Goal: Check status: Check status

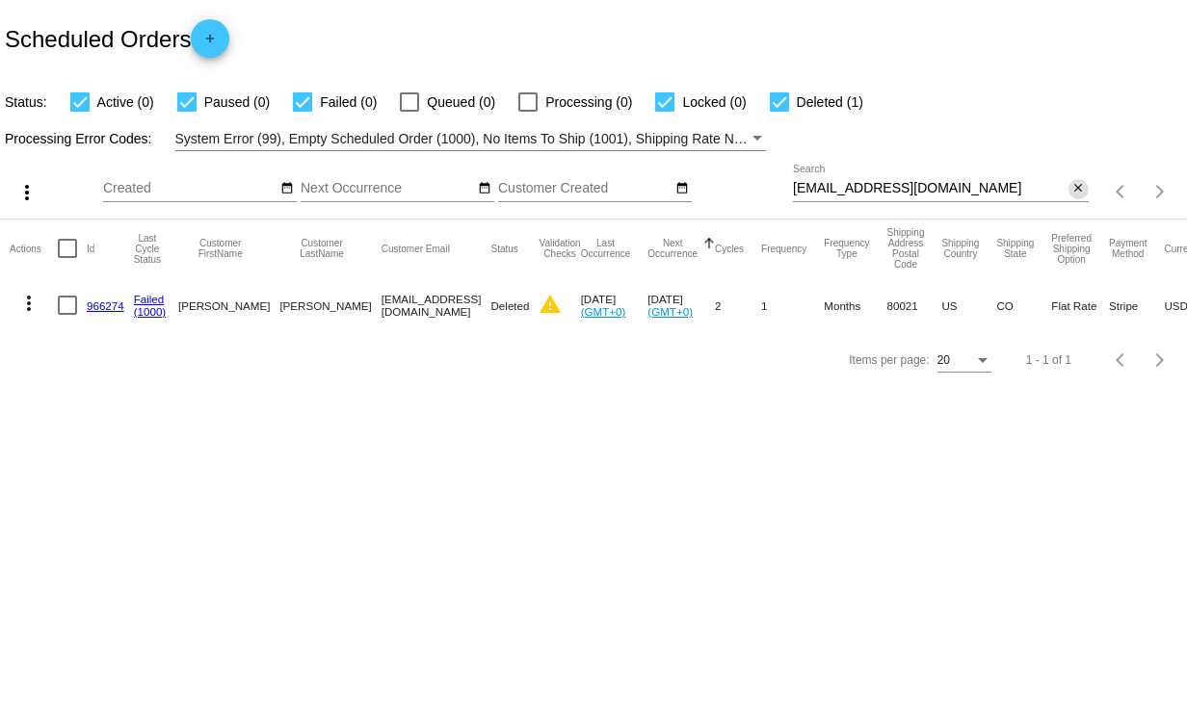
click at [1081, 185] on mat-icon "close" at bounding box center [1077, 188] width 13 height 15
click at [883, 187] on div "search" at bounding box center [941, 192] width 296 height 30
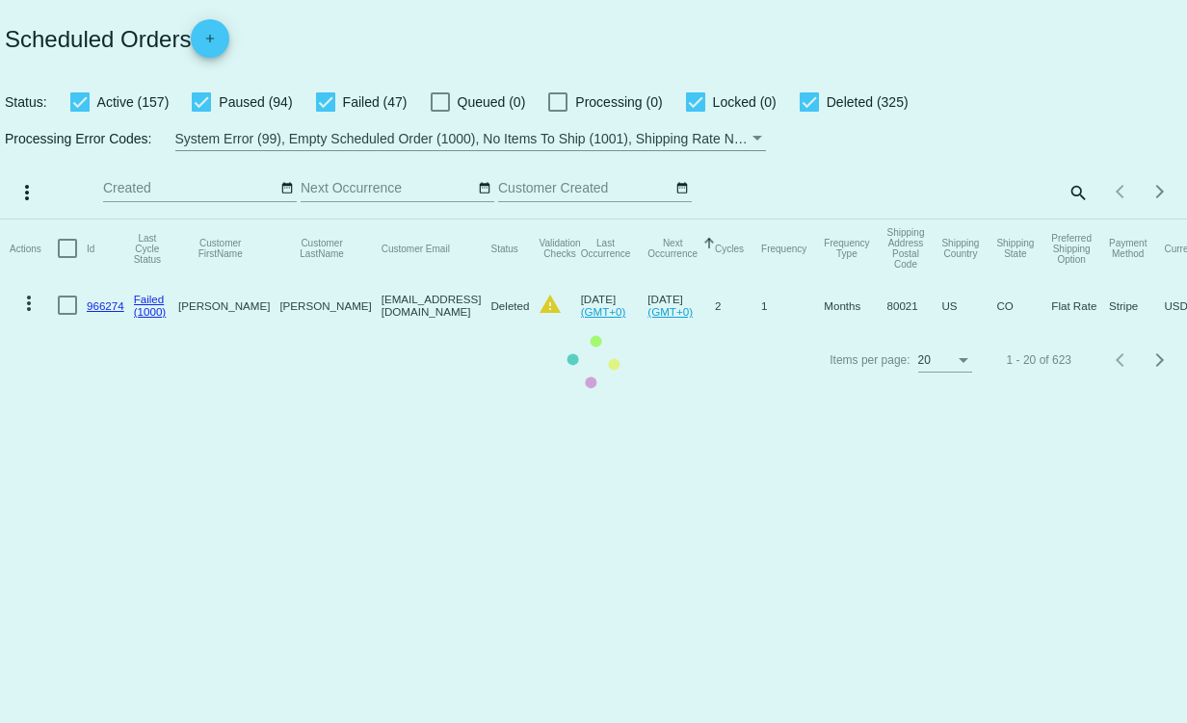
click at [1074, 220] on mat-table "Actions Id Last Cycle Status Customer FirstName Customer LastName Customer Emai…" at bounding box center [593, 277] width 1187 height 114
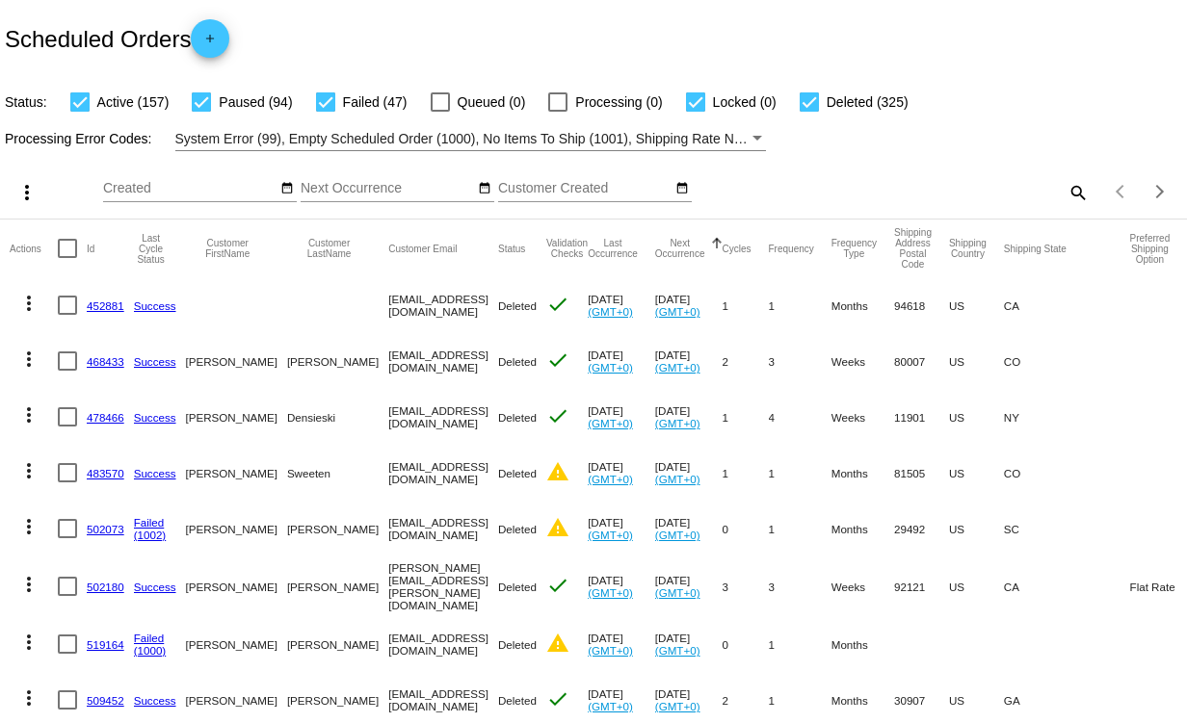
click at [1066, 191] on mat-icon "search" at bounding box center [1076, 192] width 23 height 30
click at [883, 189] on input "Search" at bounding box center [941, 188] width 296 height 15
paste input "[EMAIL_ADDRESS][DOMAIN_NAME]"
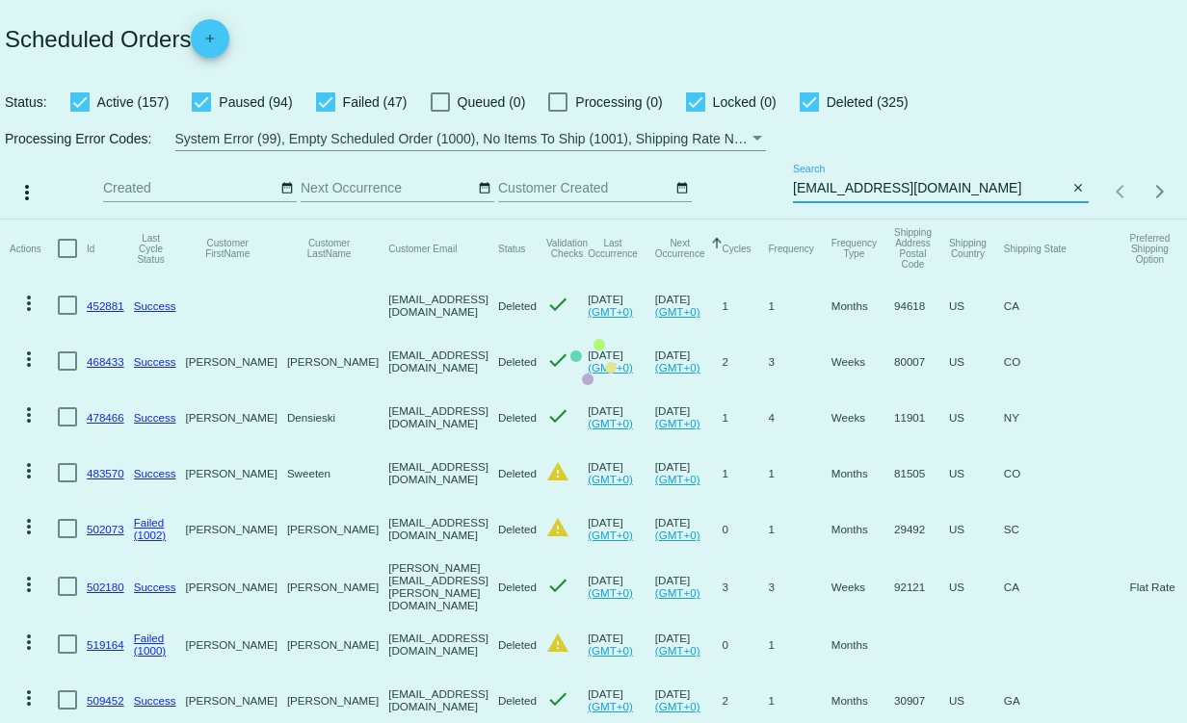
type input "[EMAIL_ADDRESS][DOMAIN_NAME]"
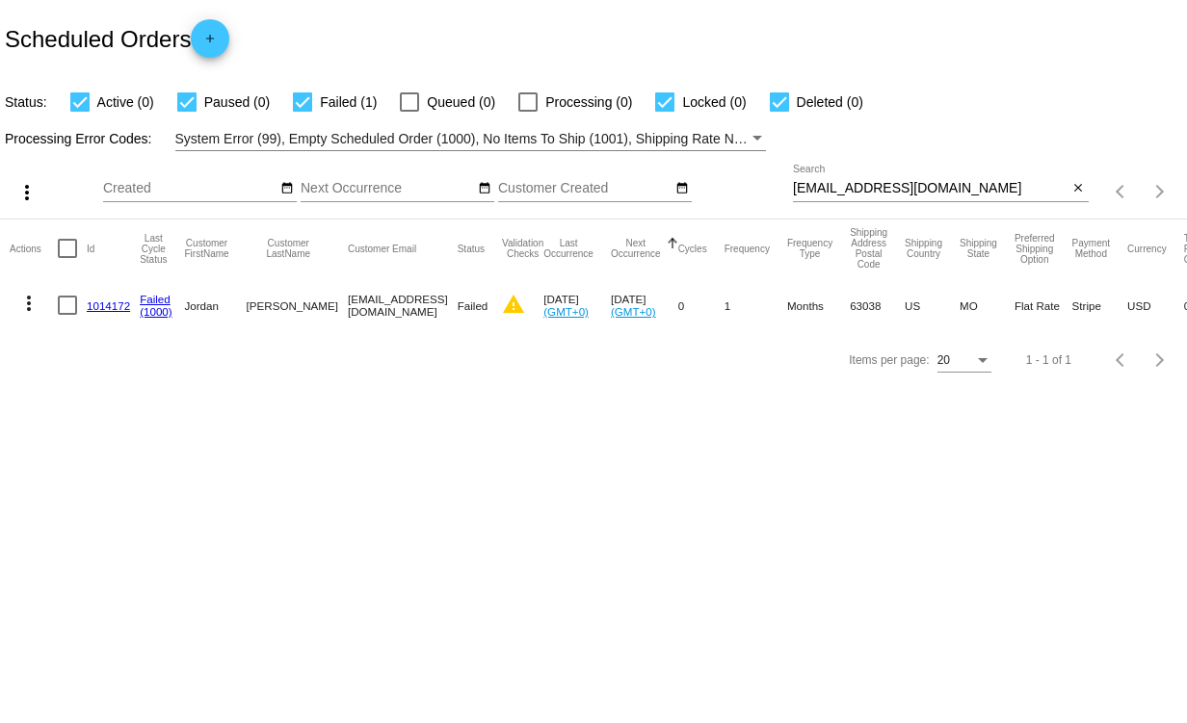
click at [109, 307] on link "1014172" at bounding box center [108, 306] width 43 height 13
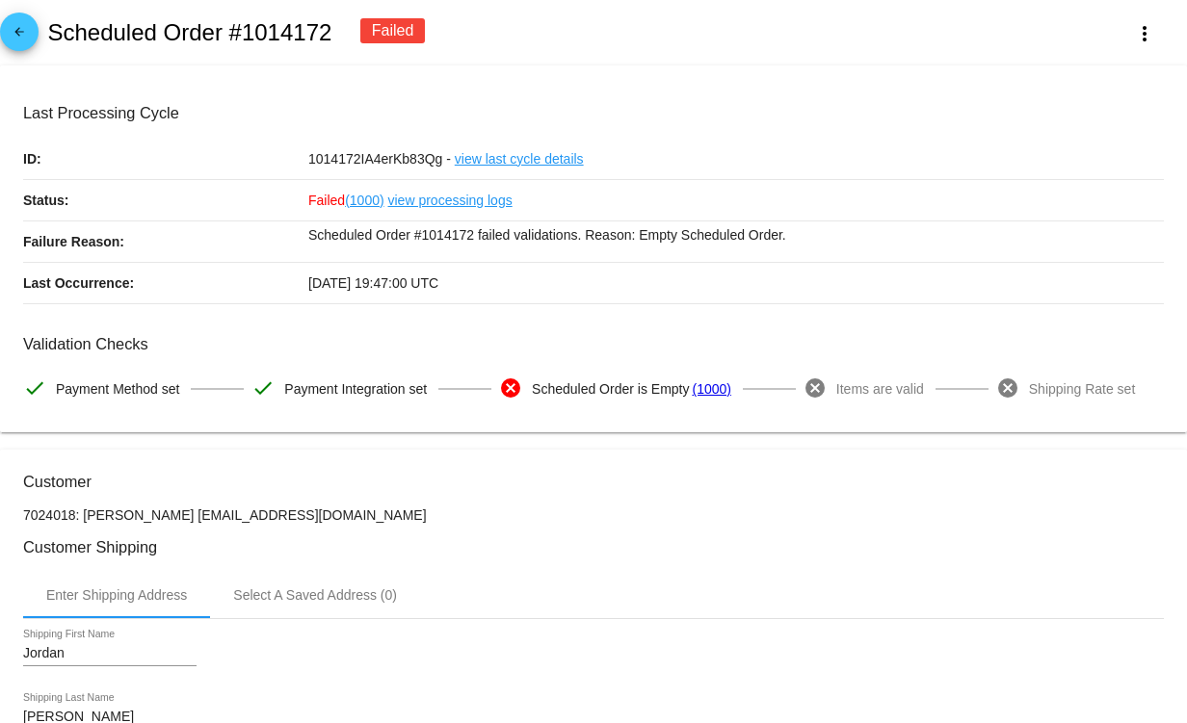
drag, startPoint x: 467, startPoint y: 231, endPoint x: 415, endPoint y: 230, distance: 52.0
click at [415, 230] on p "Scheduled Order #1014172 failed validations. Reason: Empty Scheduled Order." at bounding box center [735, 235] width 855 height 27
copy p "1014172"
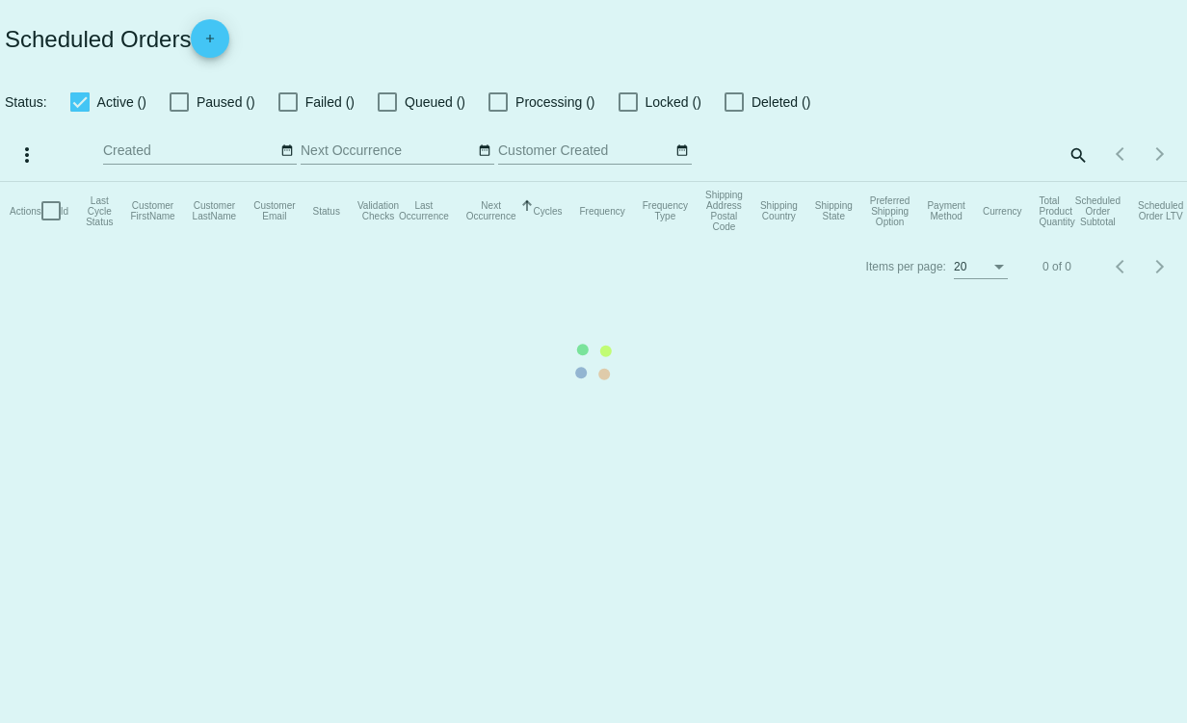
checkbox input "true"
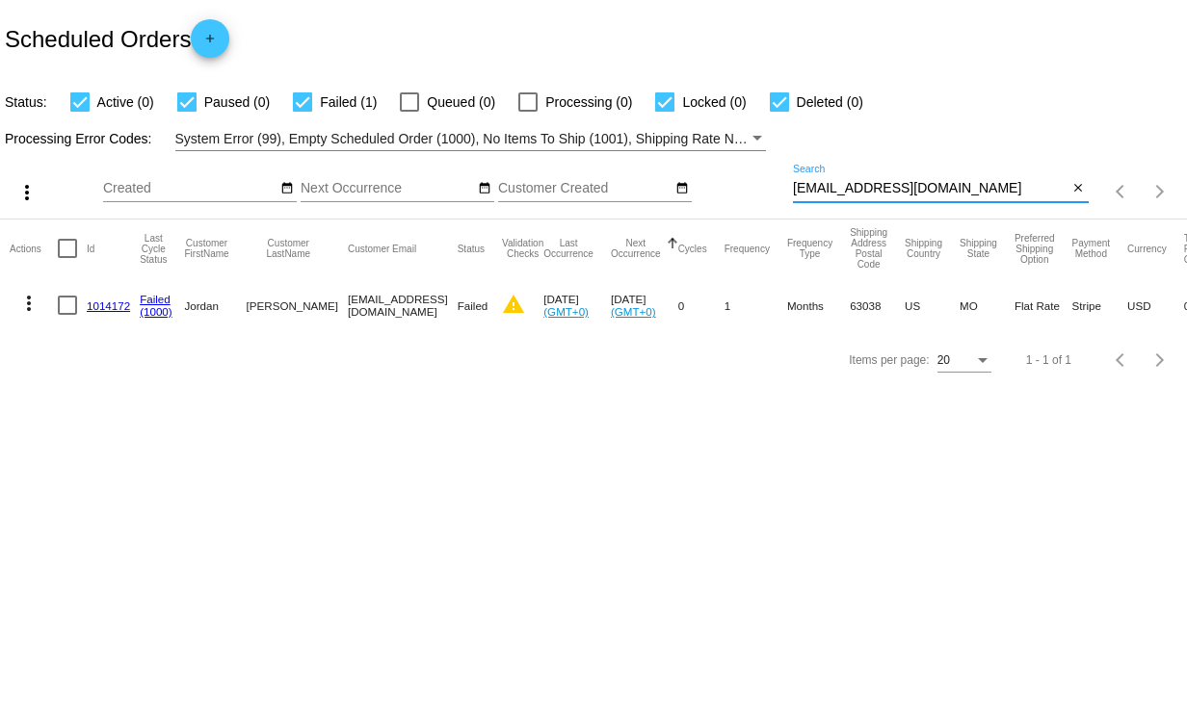
drag, startPoint x: 804, startPoint y: 190, endPoint x: 772, endPoint y: 189, distance: 32.8
click at [772, 189] on div "more_vert Sep Jan Feb Mar [DATE]" at bounding box center [593, 185] width 1187 height 68
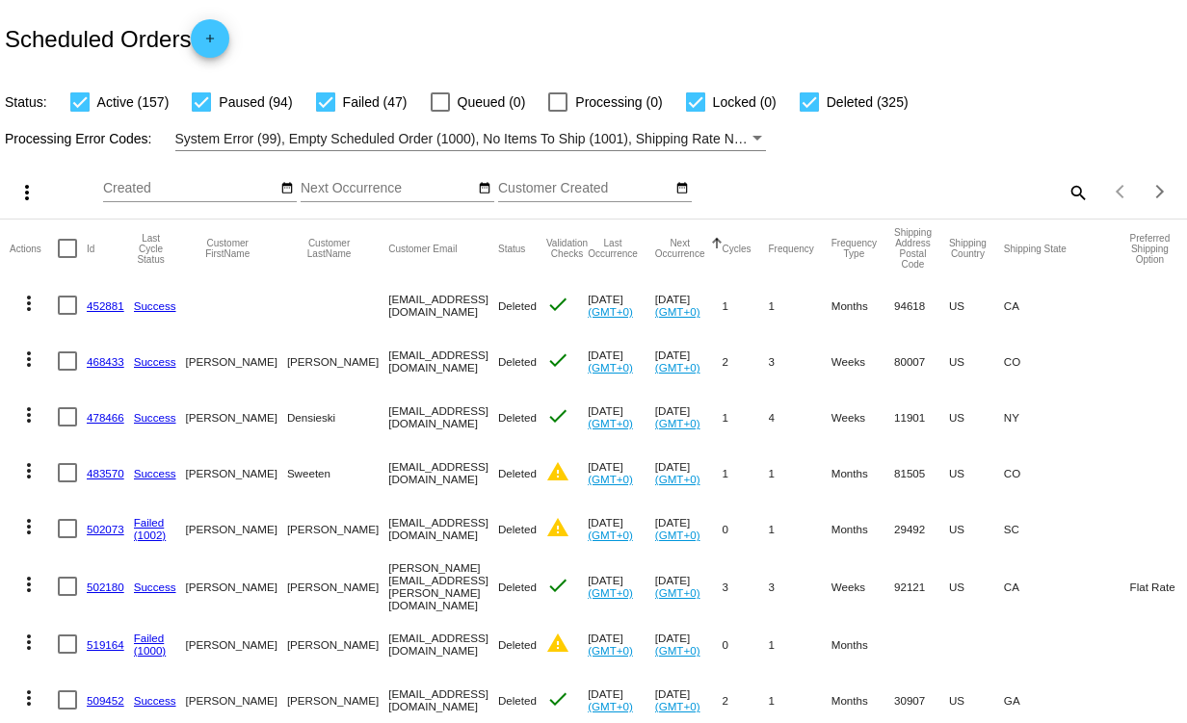
click at [1065, 189] on mat-icon "search" at bounding box center [1076, 192] width 23 height 30
click at [848, 193] on input "Search" at bounding box center [941, 188] width 296 height 15
paste input "[EMAIL_ADDRESS][DOMAIN_NAME]"
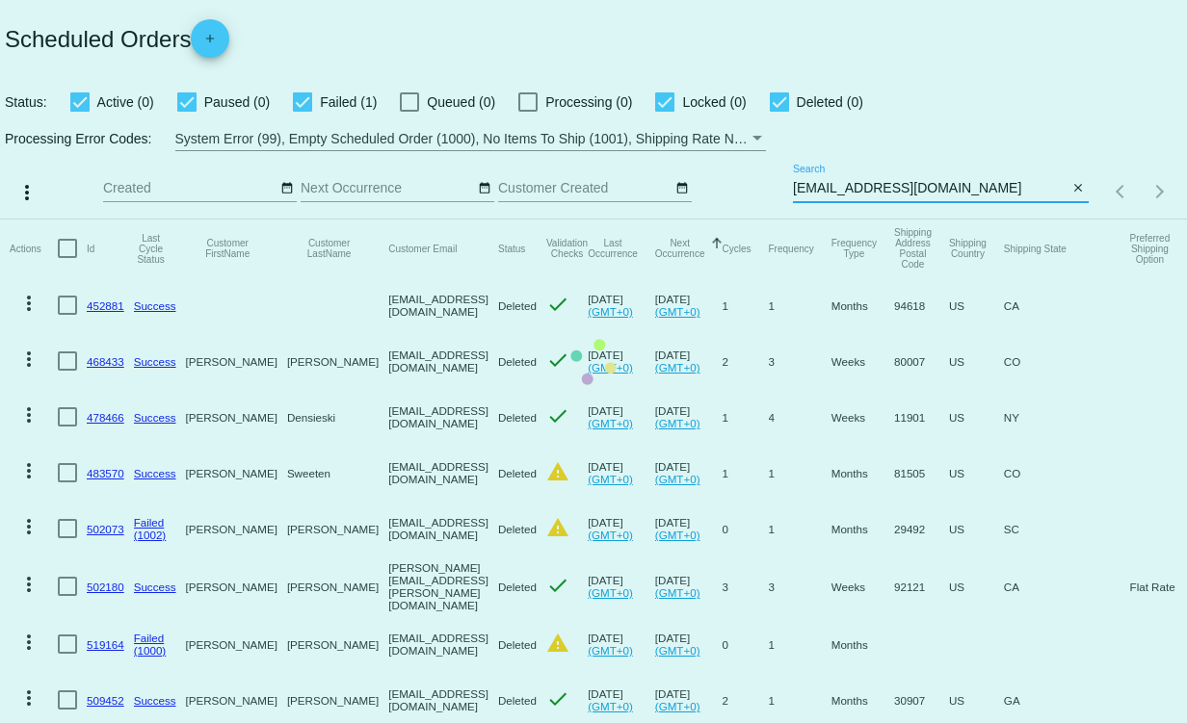
type input "[EMAIL_ADDRESS][DOMAIN_NAME]"
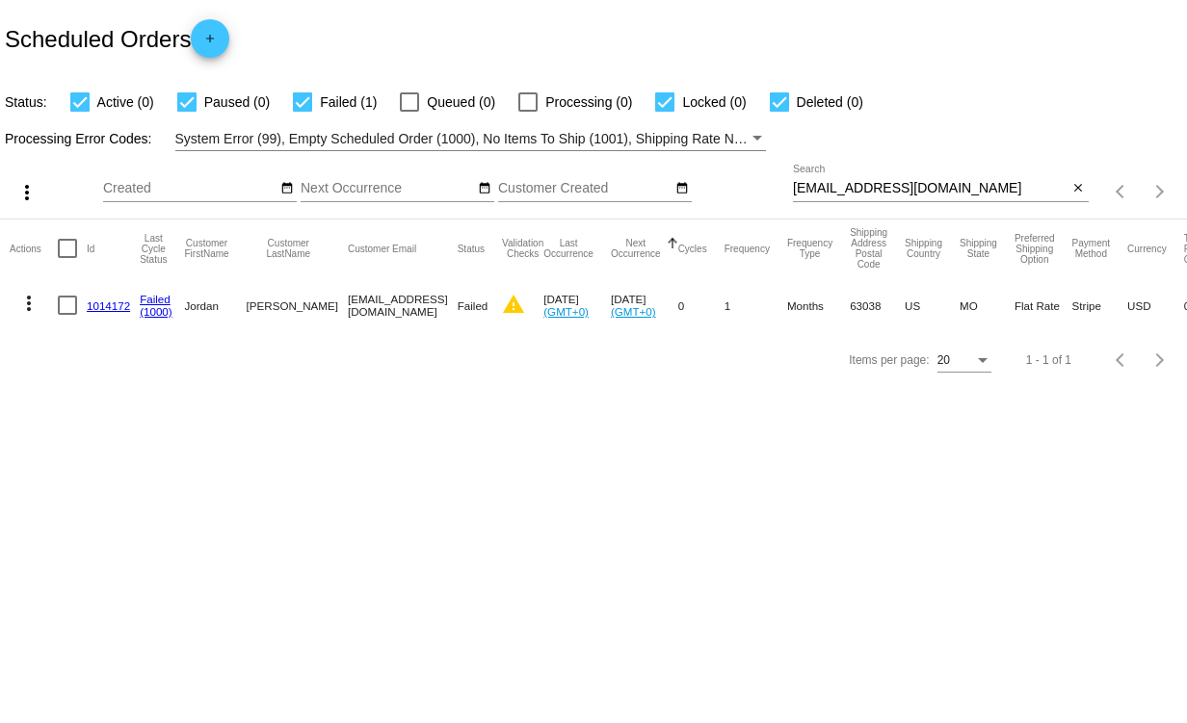
click at [106, 300] on link "1014172" at bounding box center [108, 306] width 43 height 13
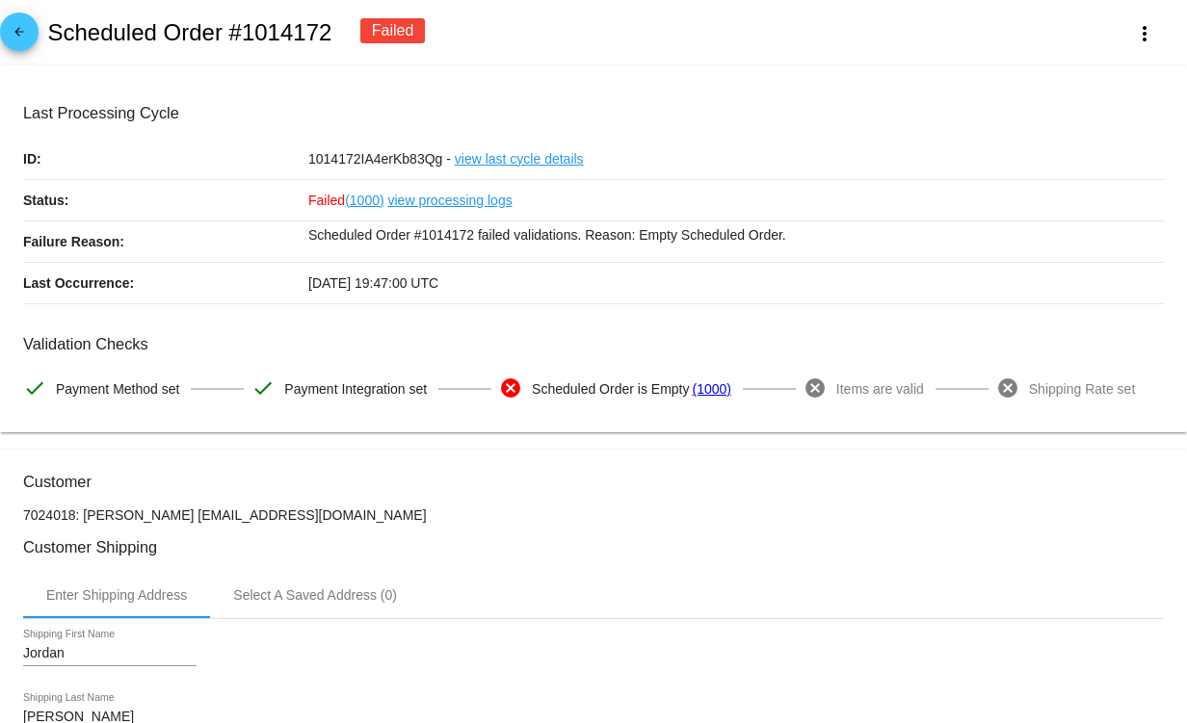
drag, startPoint x: 815, startPoint y: 234, endPoint x: 630, endPoint y: 230, distance: 185.0
click at [630, 230] on p "Scheduled Order #1014172 failed validations. Reason: Empty Scheduled Order." at bounding box center [735, 235] width 855 height 27
